Goal: Information Seeking & Learning: Learn about a topic

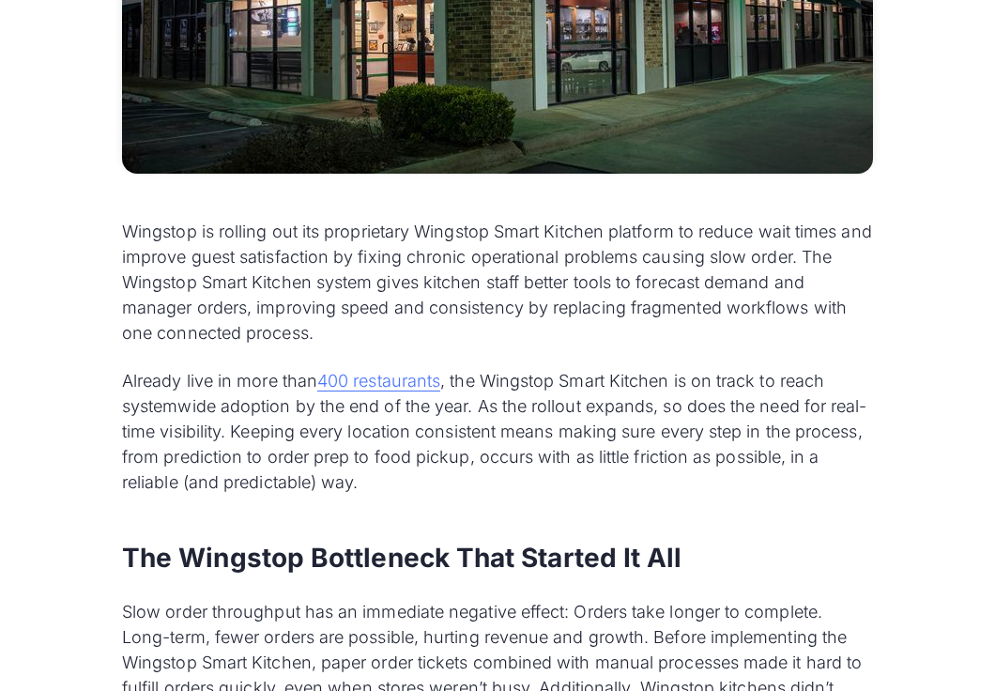
scroll to position [1162, 0]
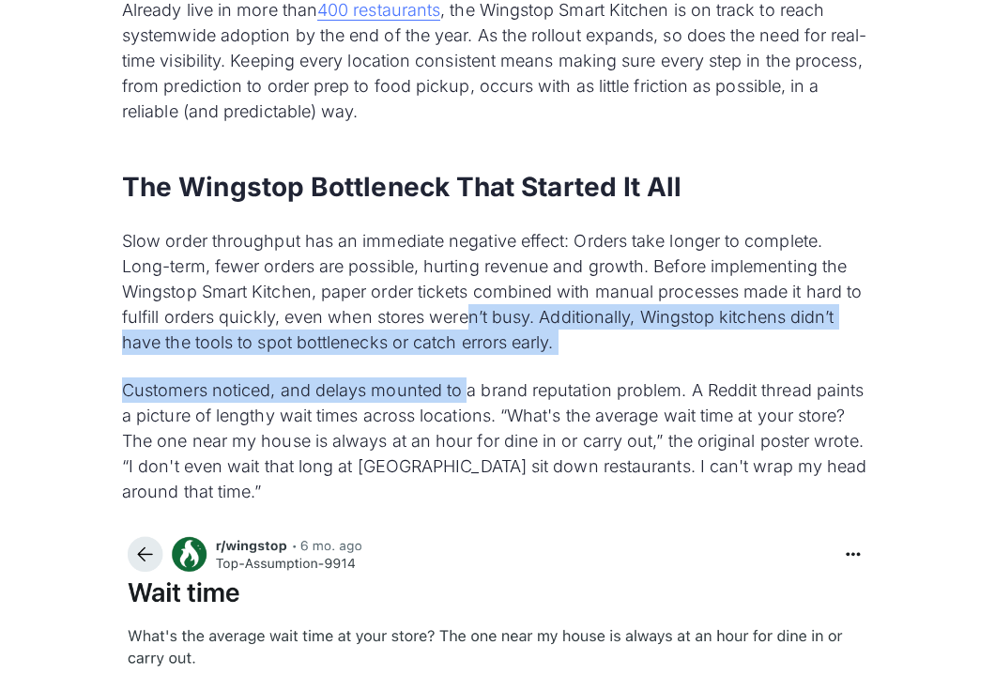
drag, startPoint x: 469, startPoint y: 311, endPoint x: 460, endPoint y: 387, distance: 76.6
click at [460, 387] on p "Customers noticed, and delays mounted to a brand reputation problem. A Reddit t…" at bounding box center [497, 440] width 751 height 127
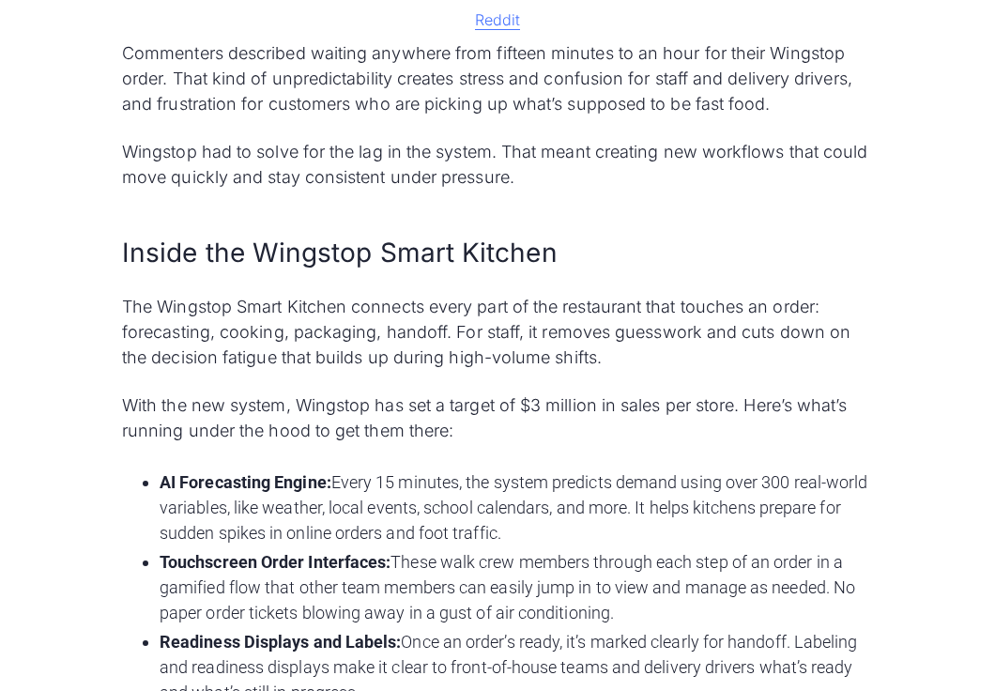
scroll to position [2131, 0]
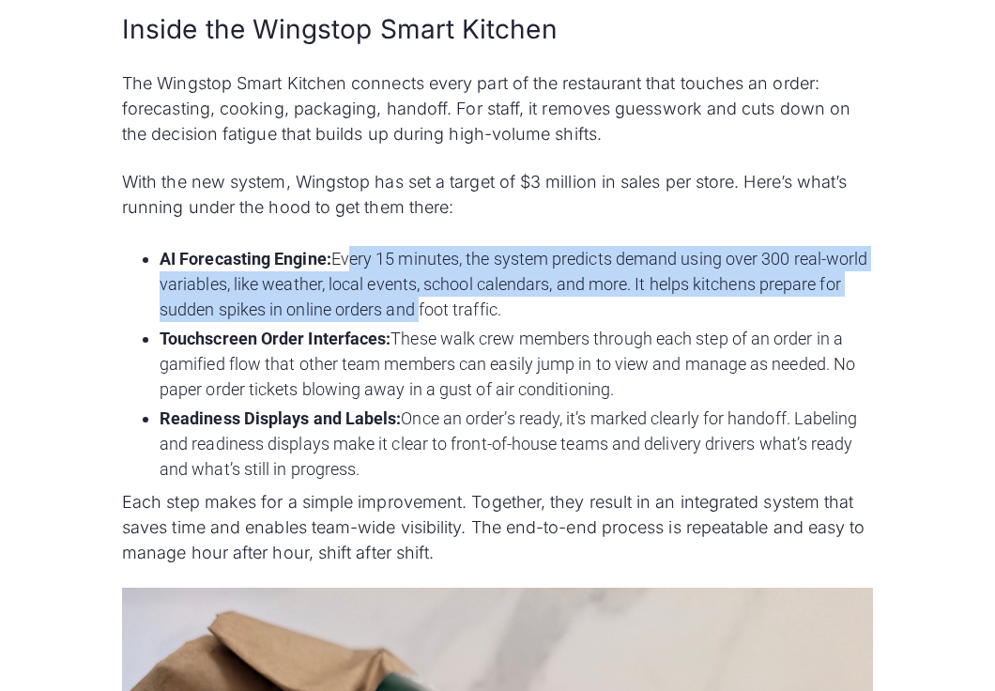
drag, startPoint x: 362, startPoint y: 267, endPoint x: 456, endPoint y: 311, distance: 103.8
click at [450, 311] on li "AI Forecasting Engine: Every 15 minutes, the system predicts demand using over …" at bounding box center [517, 284] width 714 height 76
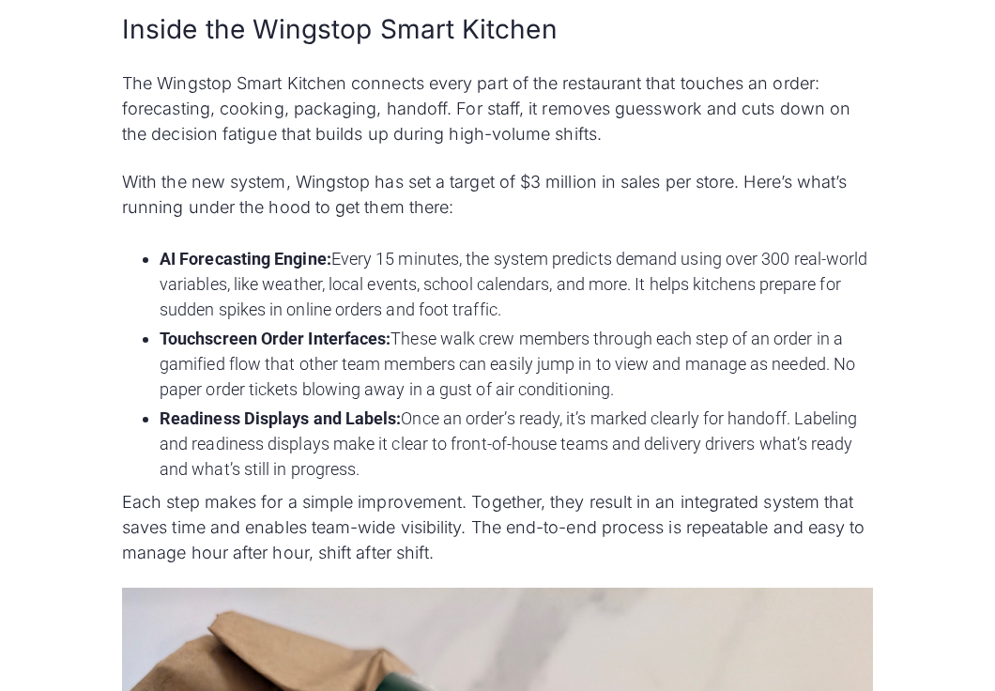
click at [533, 309] on li "AI Forecasting Engine: Every 15 minutes, the system predicts demand using over …" at bounding box center [517, 284] width 714 height 76
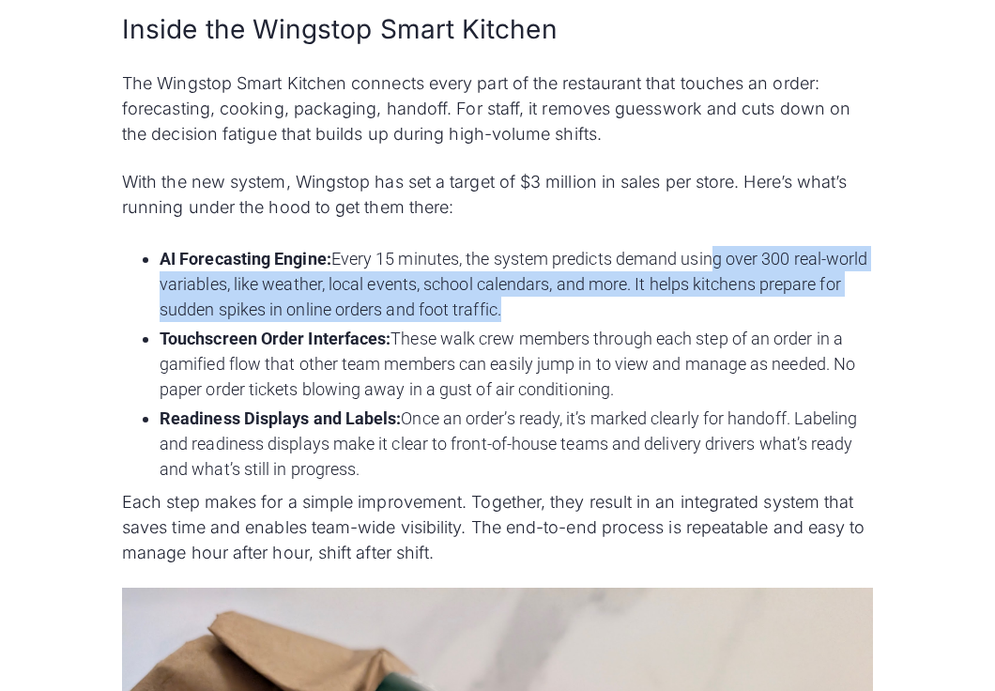
drag, startPoint x: 731, startPoint y: 304, endPoint x: 717, endPoint y: 251, distance: 55.1
click at [717, 251] on li "AI Forecasting Engine: Every 15 minutes, the system predicts demand using over …" at bounding box center [517, 284] width 714 height 76
drag, startPoint x: 504, startPoint y: 268, endPoint x: 519, endPoint y: 301, distance: 37.0
click at [520, 296] on li "AI Forecasting Engine: Every 15 minutes, the system predicts demand using over …" at bounding box center [517, 284] width 714 height 76
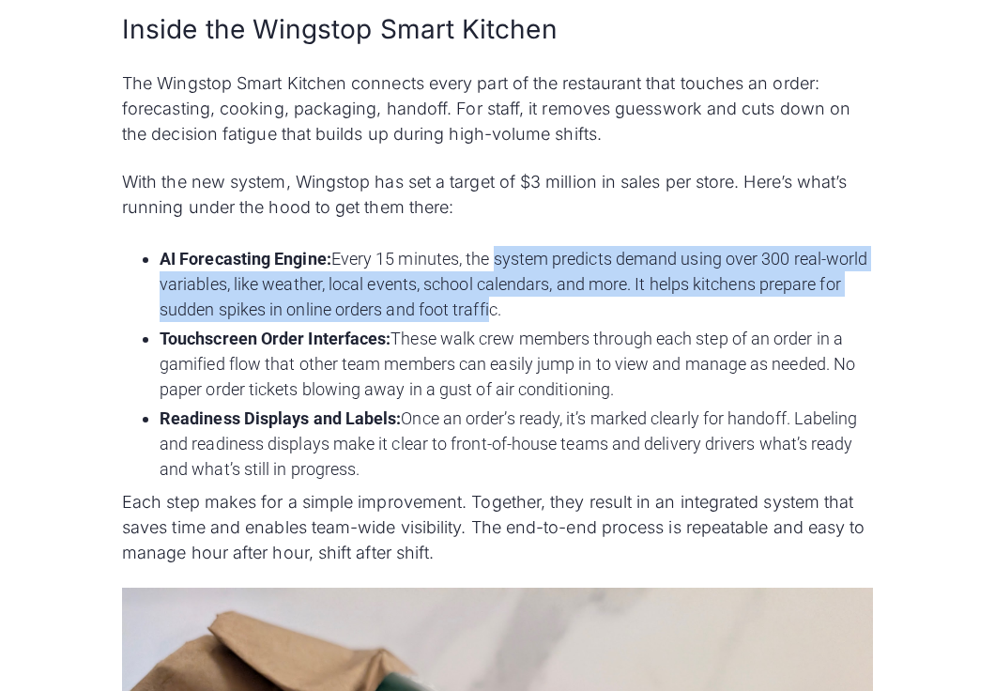
drag, startPoint x: 520, startPoint y: 304, endPoint x: 531, endPoint y: 325, distance: 23.1
click at [520, 304] on li "AI Forecasting Engine: Every 15 minutes, the system predicts demand using over …" at bounding box center [517, 284] width 714 height 76
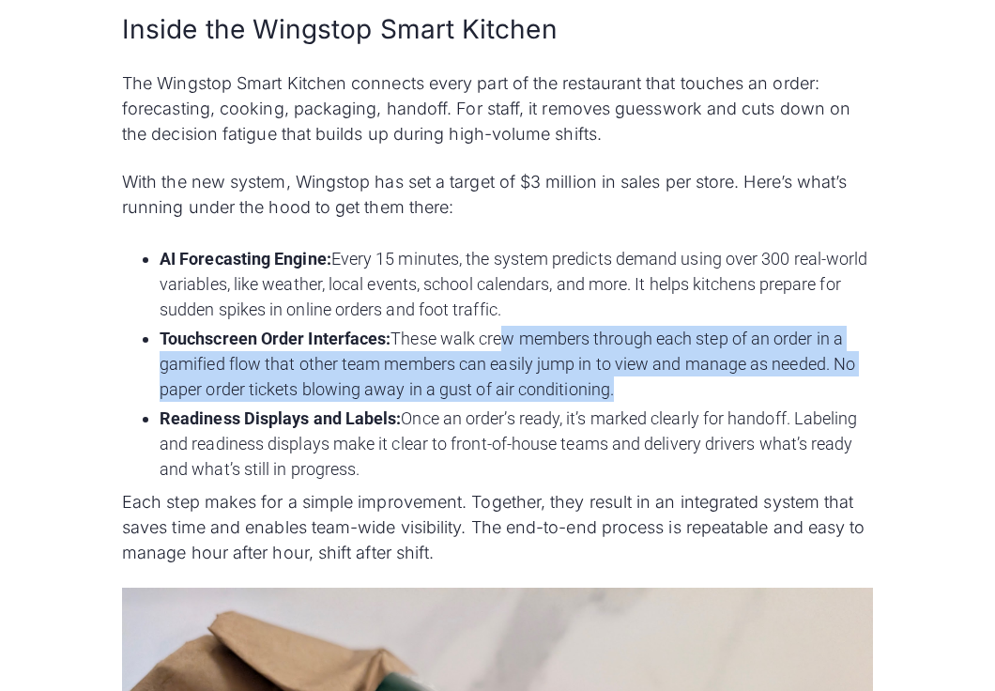
drag, startPoint x: 531, startPoint y: 352, endPoint x: 624, endPoint y: 392, distance: 101.3
click at [624, 392] on li "Touchscreen Order Interfaces: These walk crew members through each step of an o…" at bounding box center [517, 364] width 714 height 76
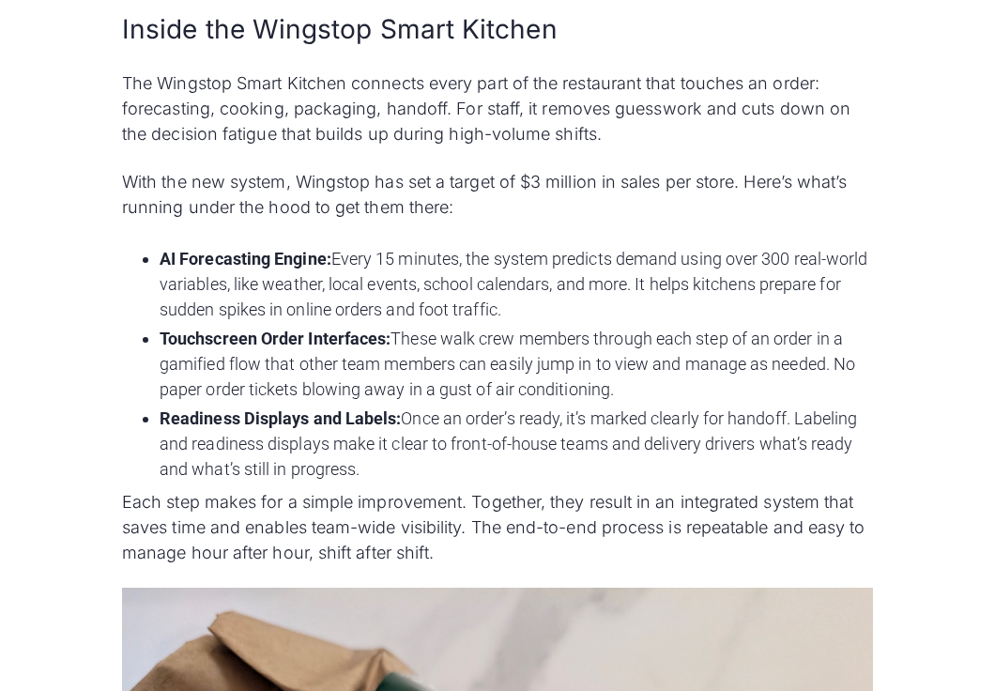
click at [628, 397] on li "Touchscreen Order Interfaces: These walk crew members through each step of an o…" at bounding box center [517, 364] width 714 height 76
drag, startPoint x: 520, startPoint y: 469, endPoint x: 526, endPoint y: 422, distance: 47.3
click at [527, 423] on li "Readiness Displays and Labels: Once an order’s ready, it’s marked clearly for h…" at bounding box center [517, 444] width 714 height 76
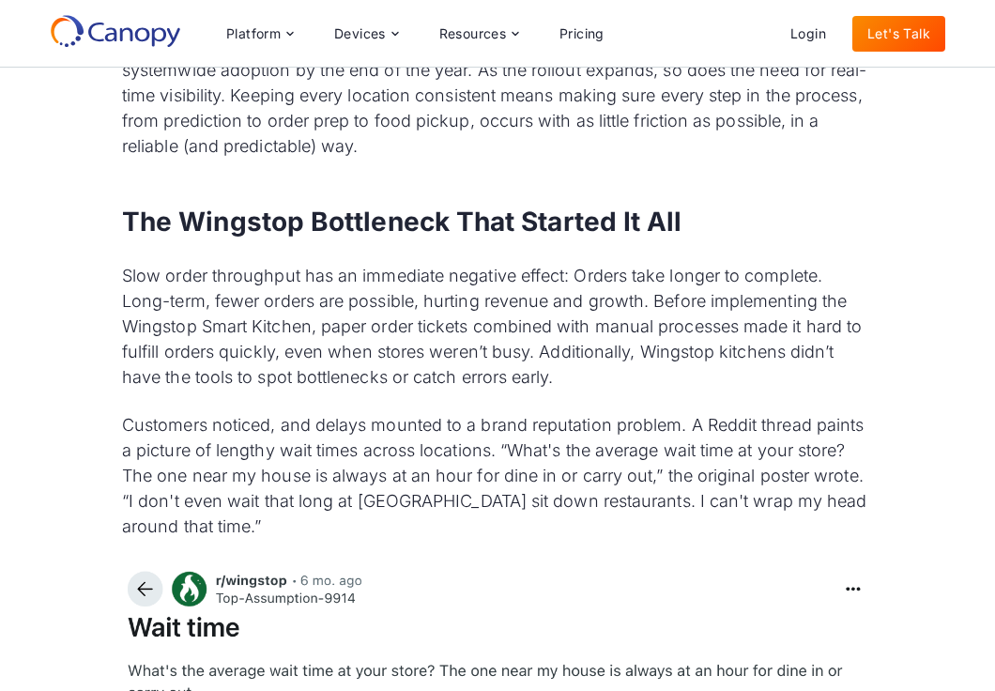
scroll to position [713, 0]
